Goal: Task Accomplishment & Management: Manage account settings

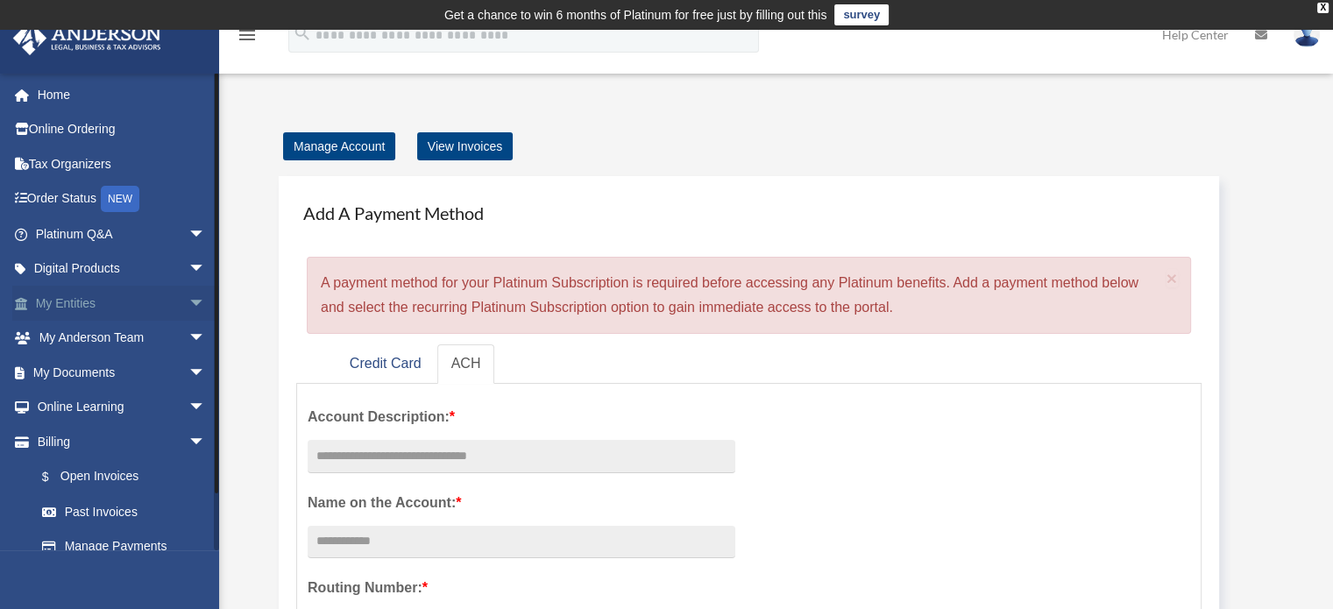
click at [87, 296] on link "My Entities arrow_drop_down" at bounding box center [122, 303] width 220 height 35
click at [105, 297] on link "My Entities arrow_drop_down" at bounding box center [122, 303] width 220 height 35
click at [188, 302] on span "arrow_drop_down" at bounding box center [205, 304] width 35 height 36
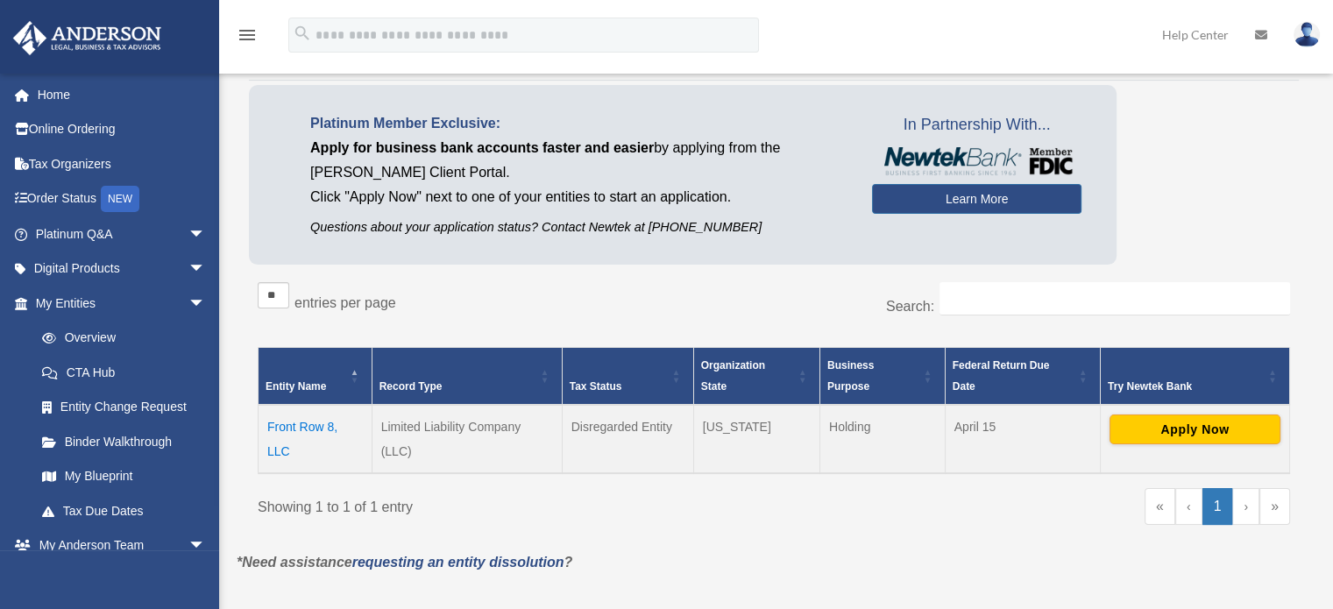
scroll to position [117, 0]
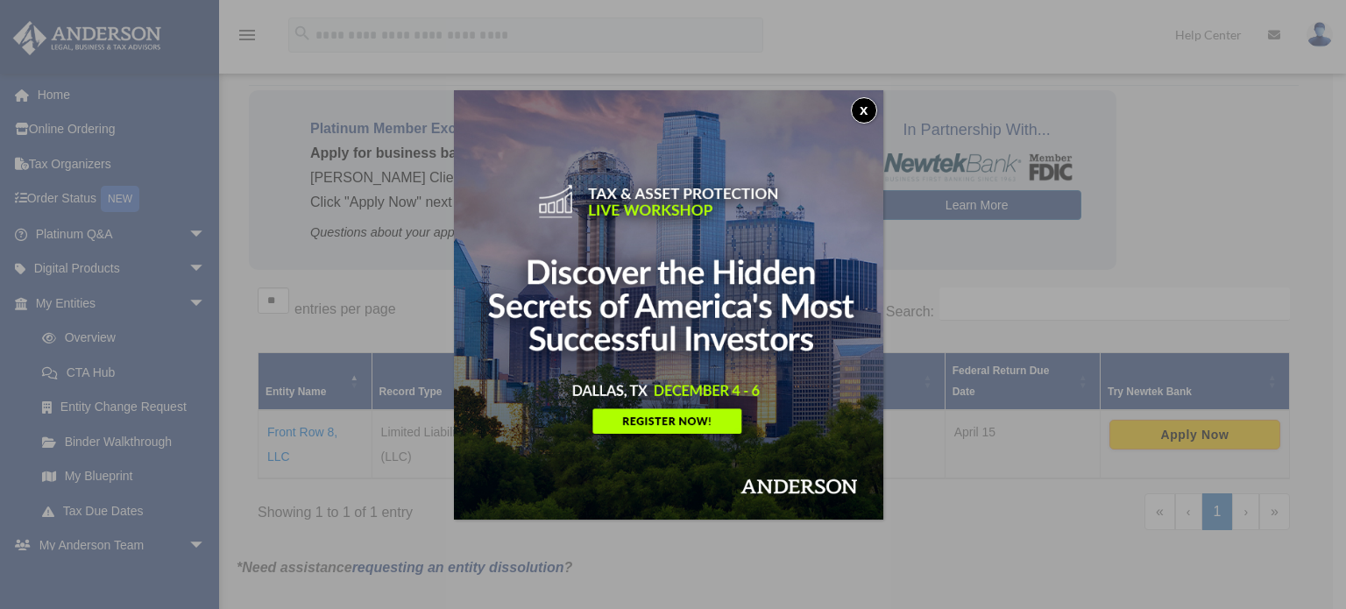
click at [868, 109] on button "x" at bounding box center [864, 110] width 26 height 26
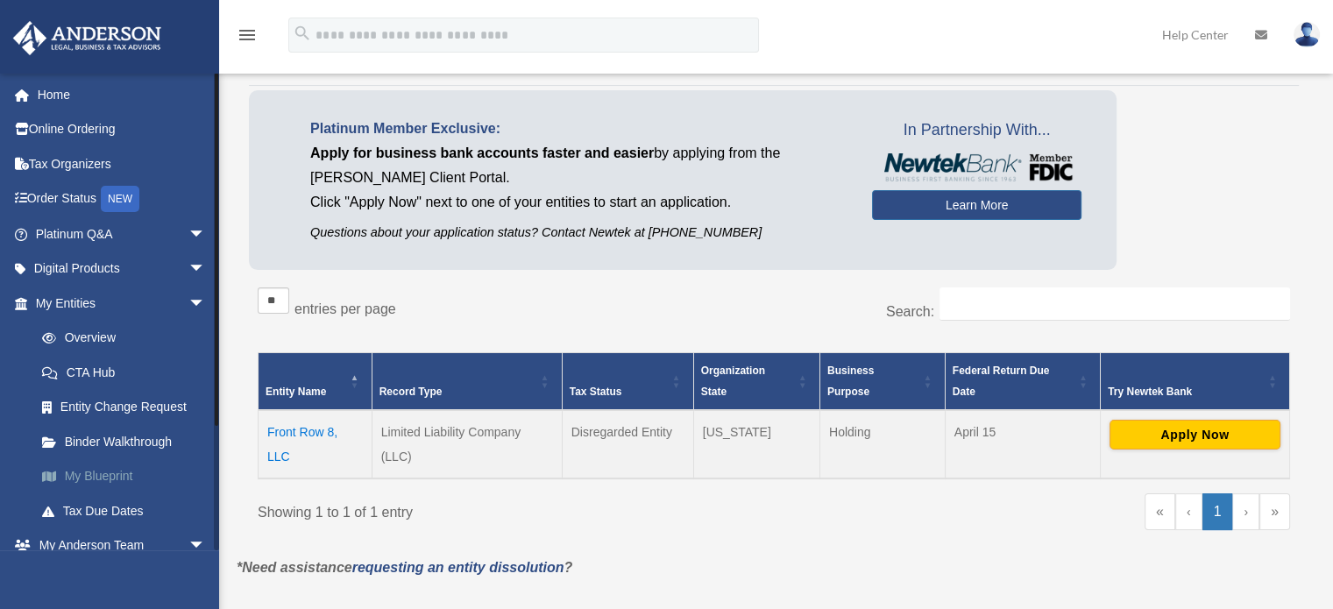
click at [110, 474] on link "My Blueprint" at bounding box center [129, 476] width 208 height 35
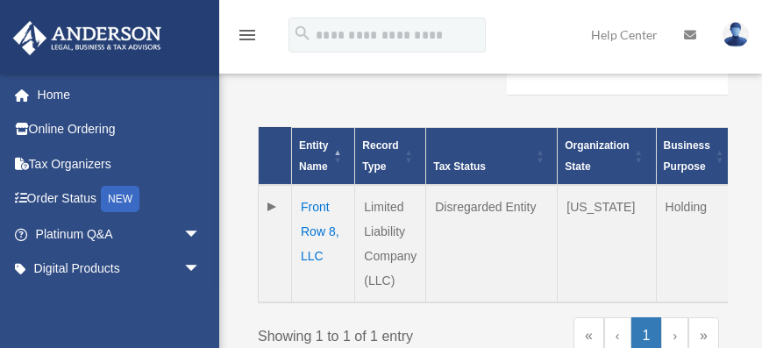
scroll to position [444, 0]
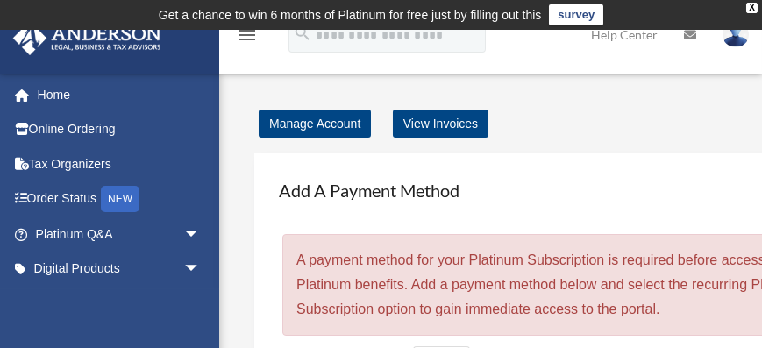
click at [742, 36] on img at bounding box center [735, 34] width 26 height 25
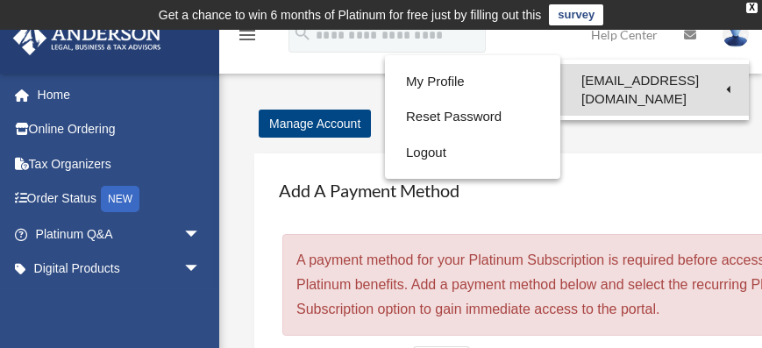
click at [650, 79] on link "[EMAIL_ADDRESS][DOMAIN_NAME]" at bounding box center [654, 90] width 188 height 52
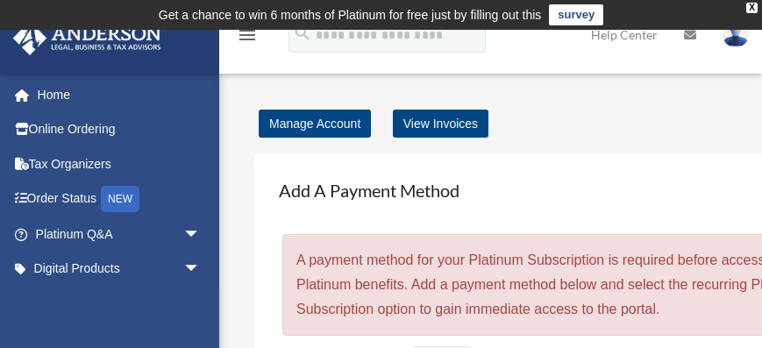
click at [742, 37] on img at bounding box center [735, 34] width 26 height 25
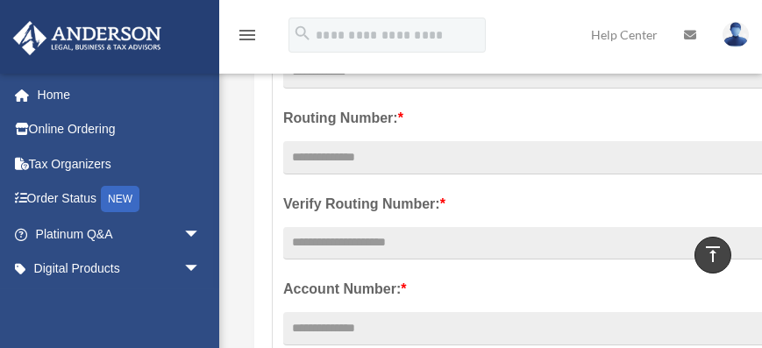
scroll to position [465, 0]
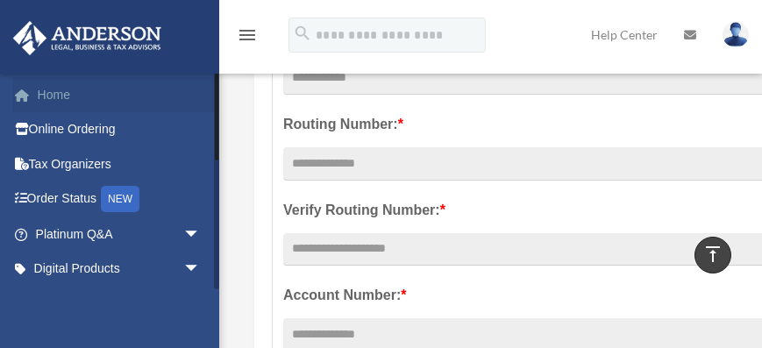
click at [63, 95] on link "Home" at bounding box center [119, 94] width 215 height 35
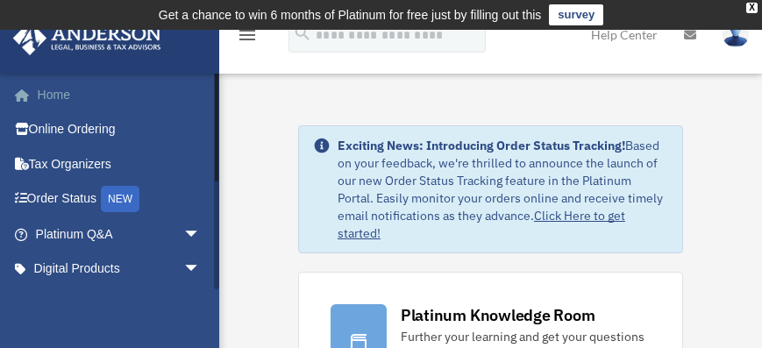
click at [62, 91] on link "Home" at bounding box center [119, 94] width 215 height 35
click at [247, 38] on icon "menu" at bounding box center [247, 35] width 21 height 21
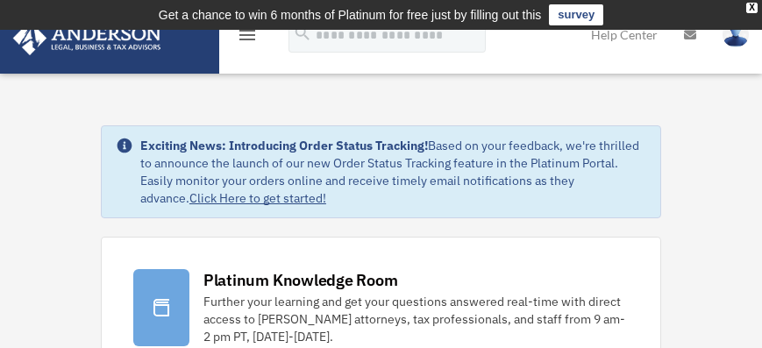
click at [247, 38] on icon "menu" at bounding box center [247, 35] width 21 height 21
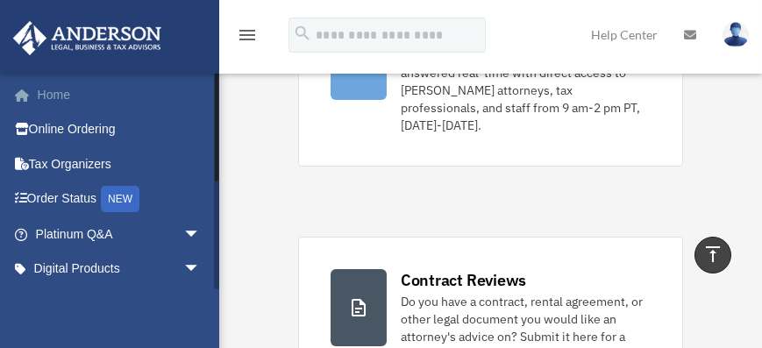
scroll to position [234, 0]
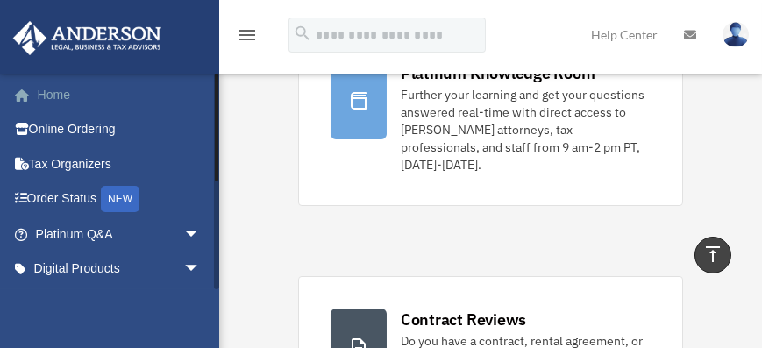
click at [58, 93] on link "Home" at bounding box center [119, 94] width 215 height 35
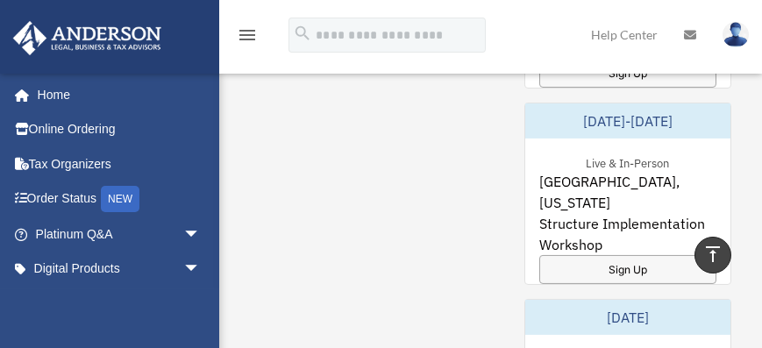
scroll to position [1537, 0]
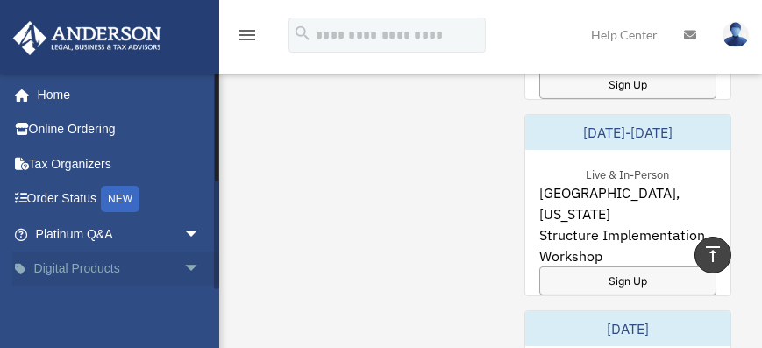
click at [103, 270] on link "Digital Products arrow_drop_down" at bounding box center [119, 269] width 215 height 35
click at [183, 271] on span "arrow_drop_down" at bounding box center [200, 270] width 35 height 36
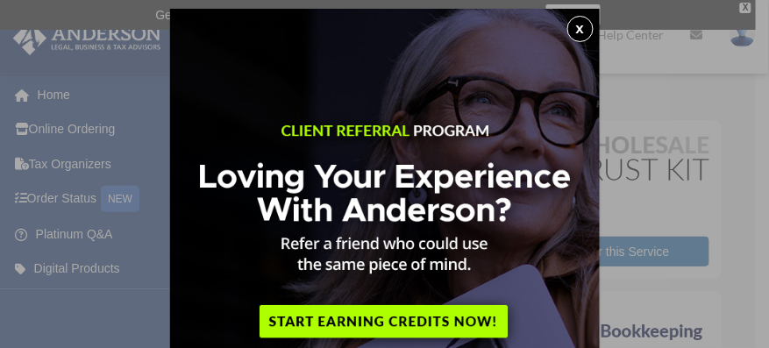
click at [571, 20] on button "x" at bounding box center [580, 29] width 26 height 26
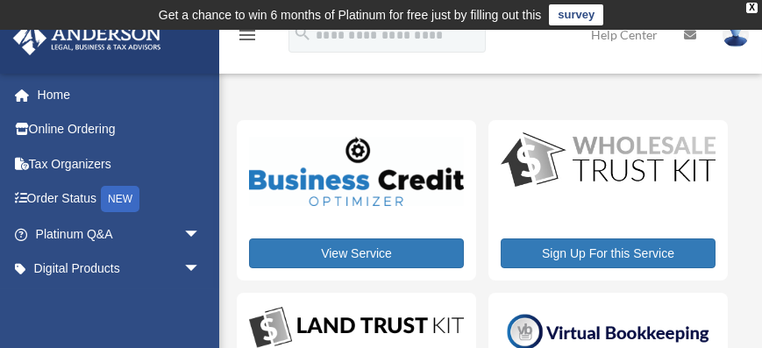
click at [110, 44] on img at bounding box center [87, 38] width 159 height 34
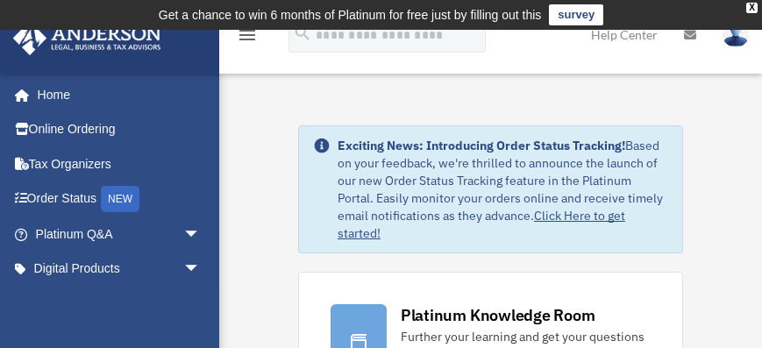
click at [736, 35] on img at bounding box center [735, 34] width 26 height 25
click at [251, 37] on icon "menu" at bounding box center [247, 35] width 21 height 21
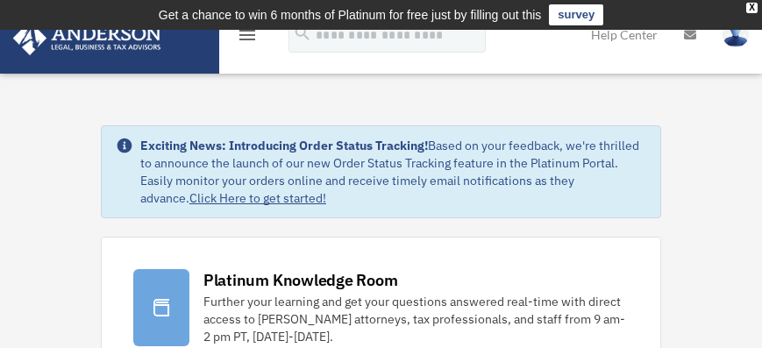
click at [248, 32] on icon "menu" at bounding box center [247, 35] width 21 height 21
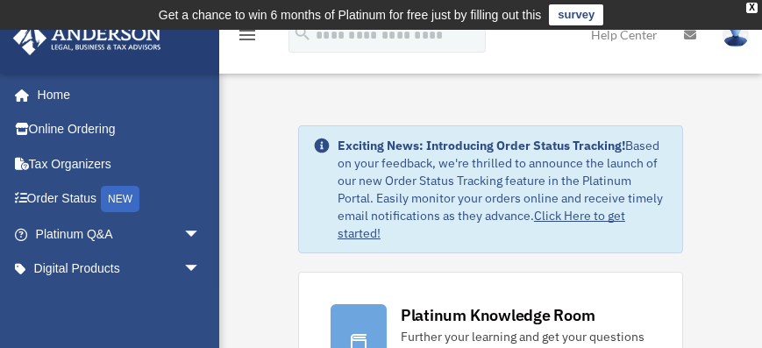
click at [247, 30] on icon "menu" at bounding box center [247, 35] width 21 height 21
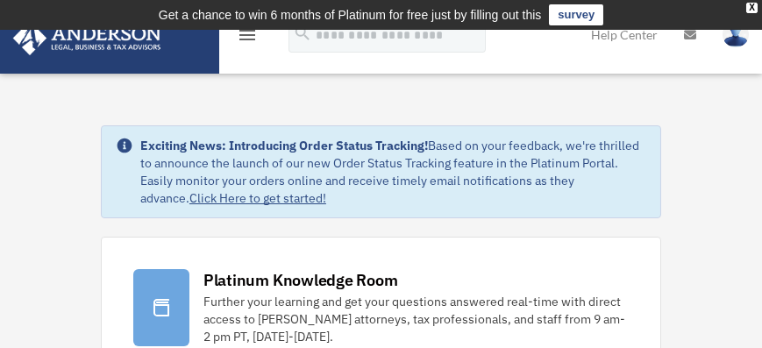
click at [247, 30] on icon "menu" at bounding box center [247, 35] width 21 height 21
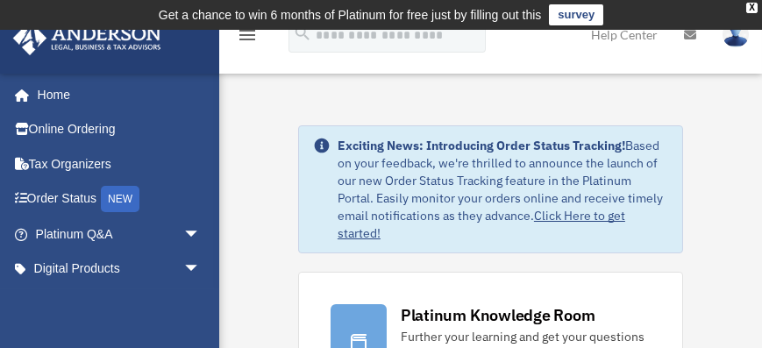
click at [735, 39] on img at bounding box center [735, 34] width 26 height 25
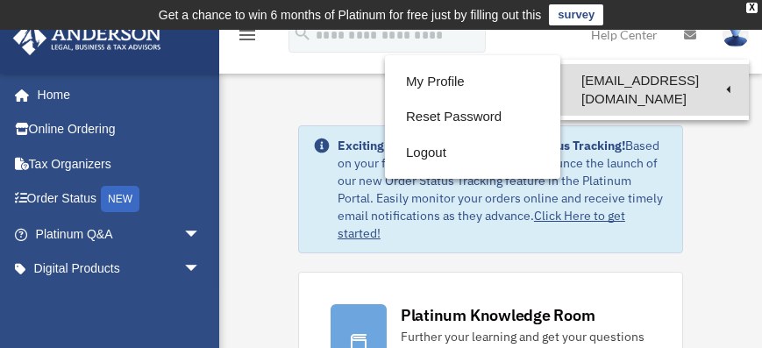
click at [668, 82] on link "[EMAIL_ADDRESS][DOMAIN_NAME]" at bounding box center [654, 90] width 188 height 52
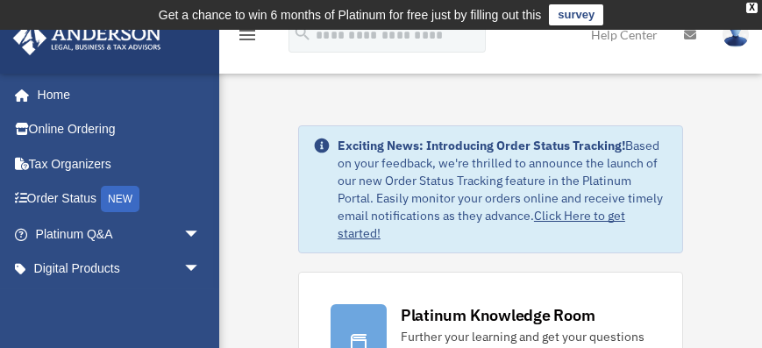
click at [731, 41] on img at bounding box center [735, 34] width 26 height 25
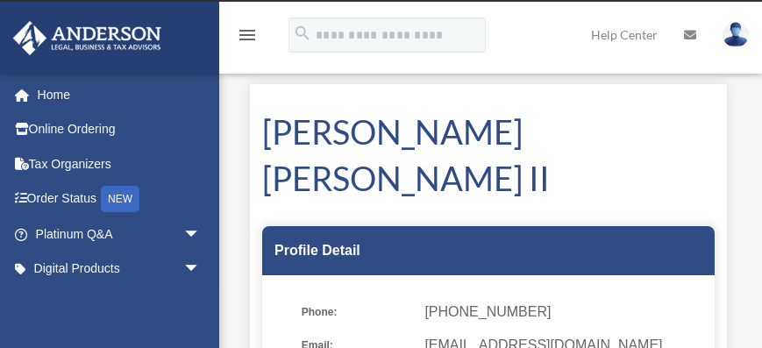
click at [735, 39] on img at bounding box center [735, 34] width 26 height 25
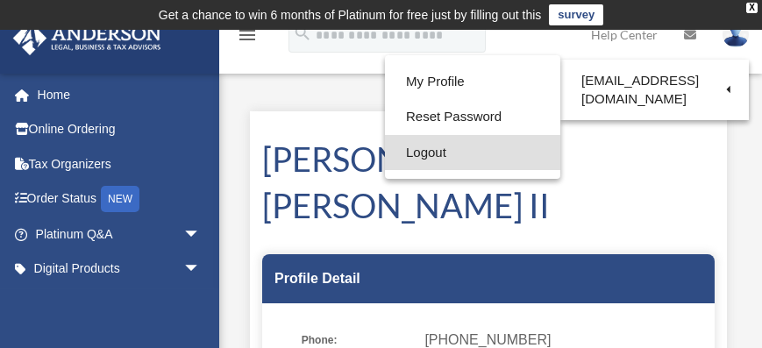
click at [459, 151] on link "Logout" at bounding box center [472, 153] width 175 height 36
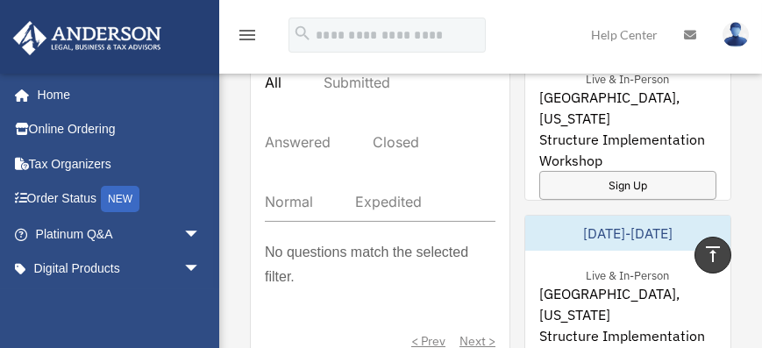
scroll to position [1236, 0]
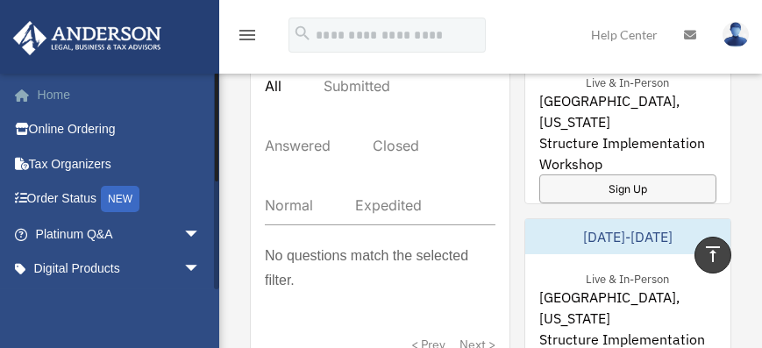
click at [47, 100] on link "Home" at bounding box center [119, 94] width 215 height 35
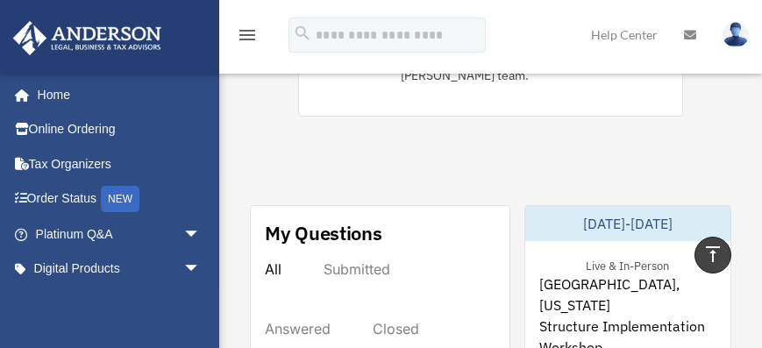
scroll to position [885, 0]
